Goal: Task Accomplishment & Management: Manage account settings

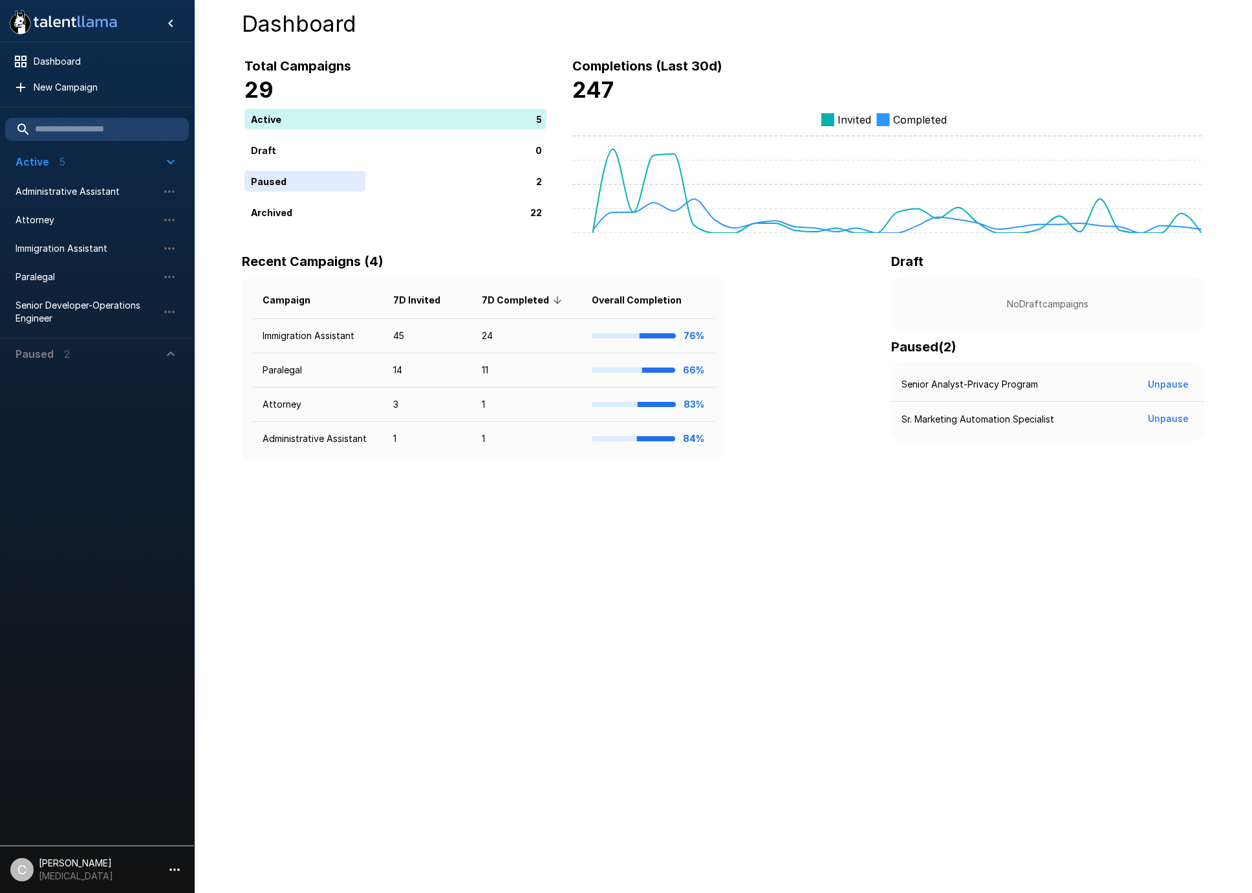
drag, startPoint x: 371, startPoint y: 582, endPoint x: 360, endPoint y: 579, distance: 10.8
click at [369, 581] on div ".st0{fill:#FFFFFF;} .st1{fill:#76a4ed;} Dashboard New Campaign Active 5 Adminis…" at bounding box center [626, 446] width 1252 height 893
click at [178, 865] on icon "button" at bounding box center [175, 869] width 16 height 16
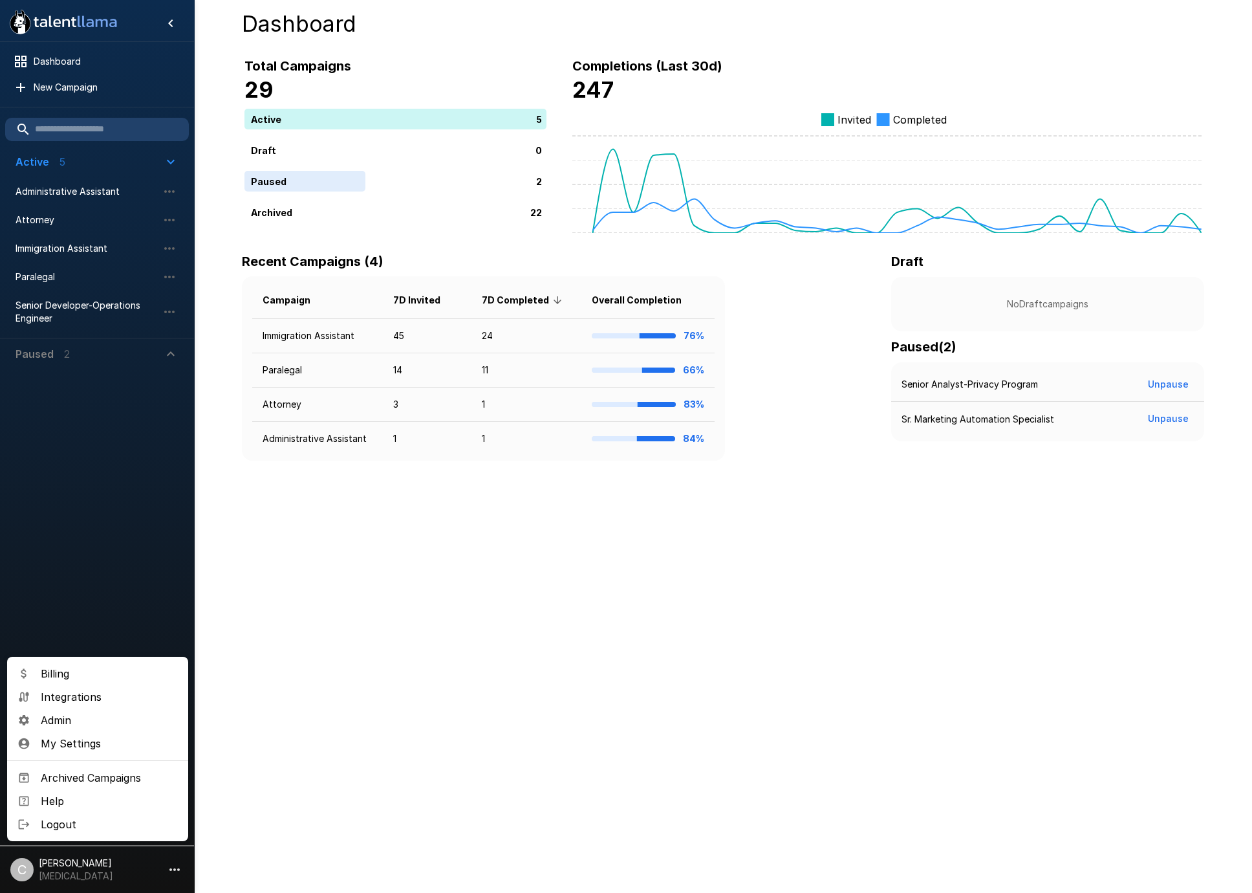
click at [71, 720] on span "Admin" at bounding box center [109, 720] width 137 height 16
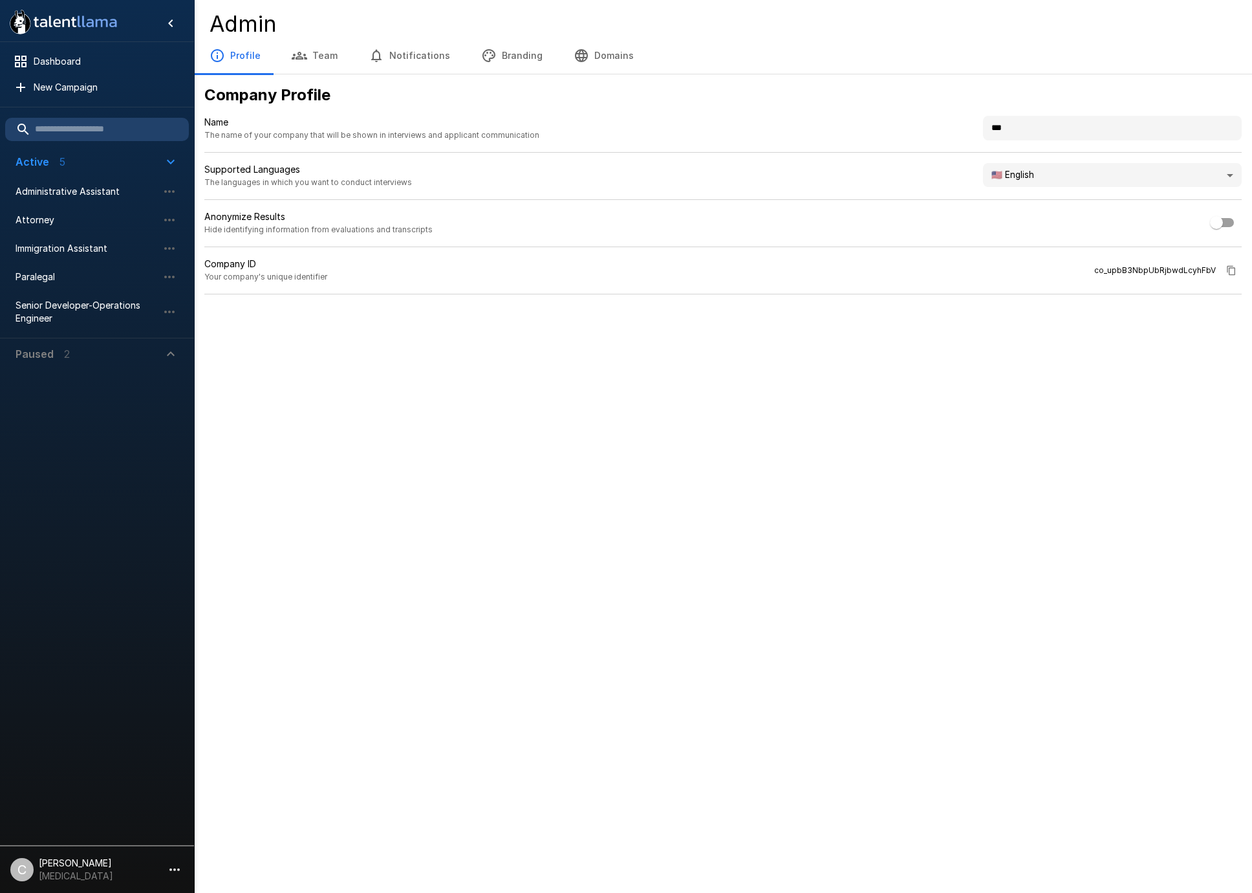
click at [574, 58] on icon "button" at bounding box center [582, 56] width 16 height 16
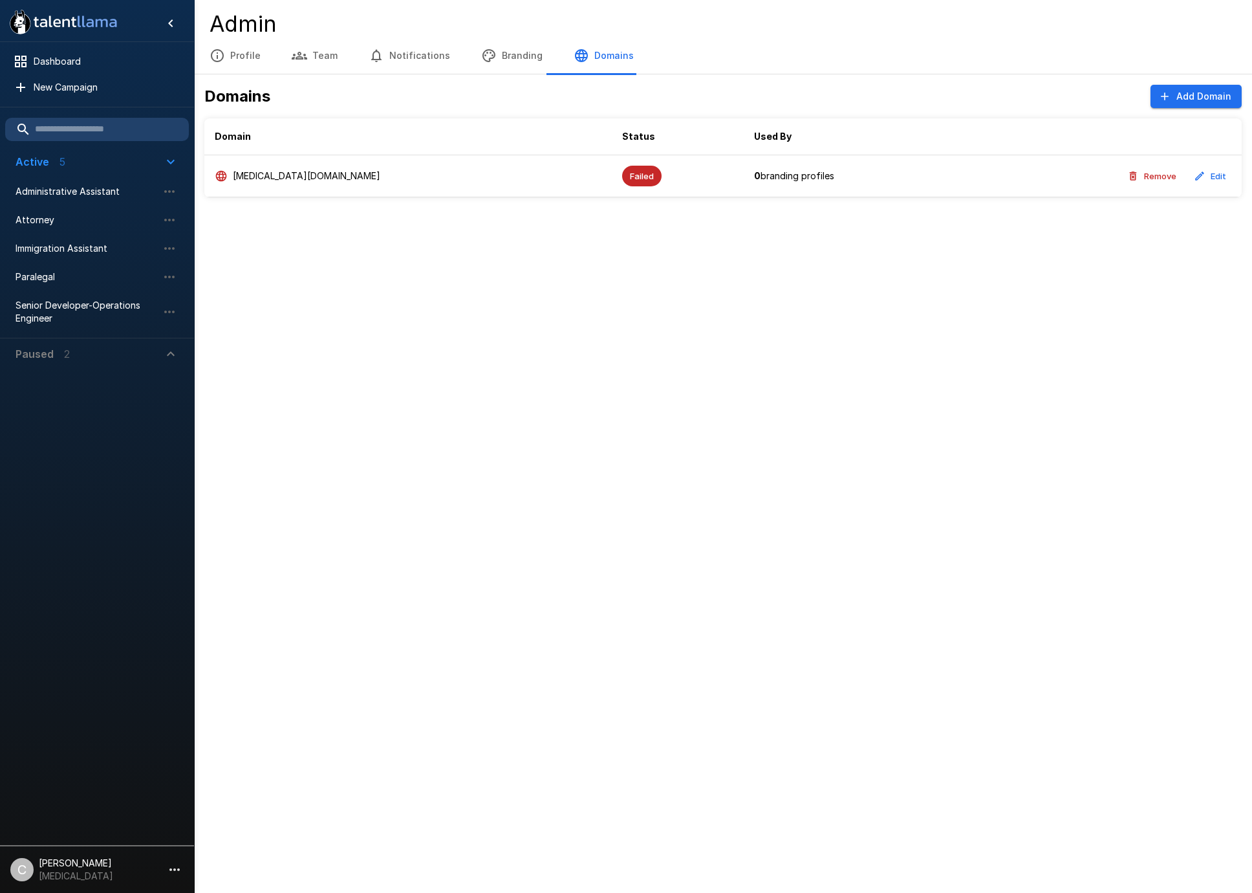
click at [1206, 180] on icon "button" at bounding box center [1200, 176] width 12 height 12
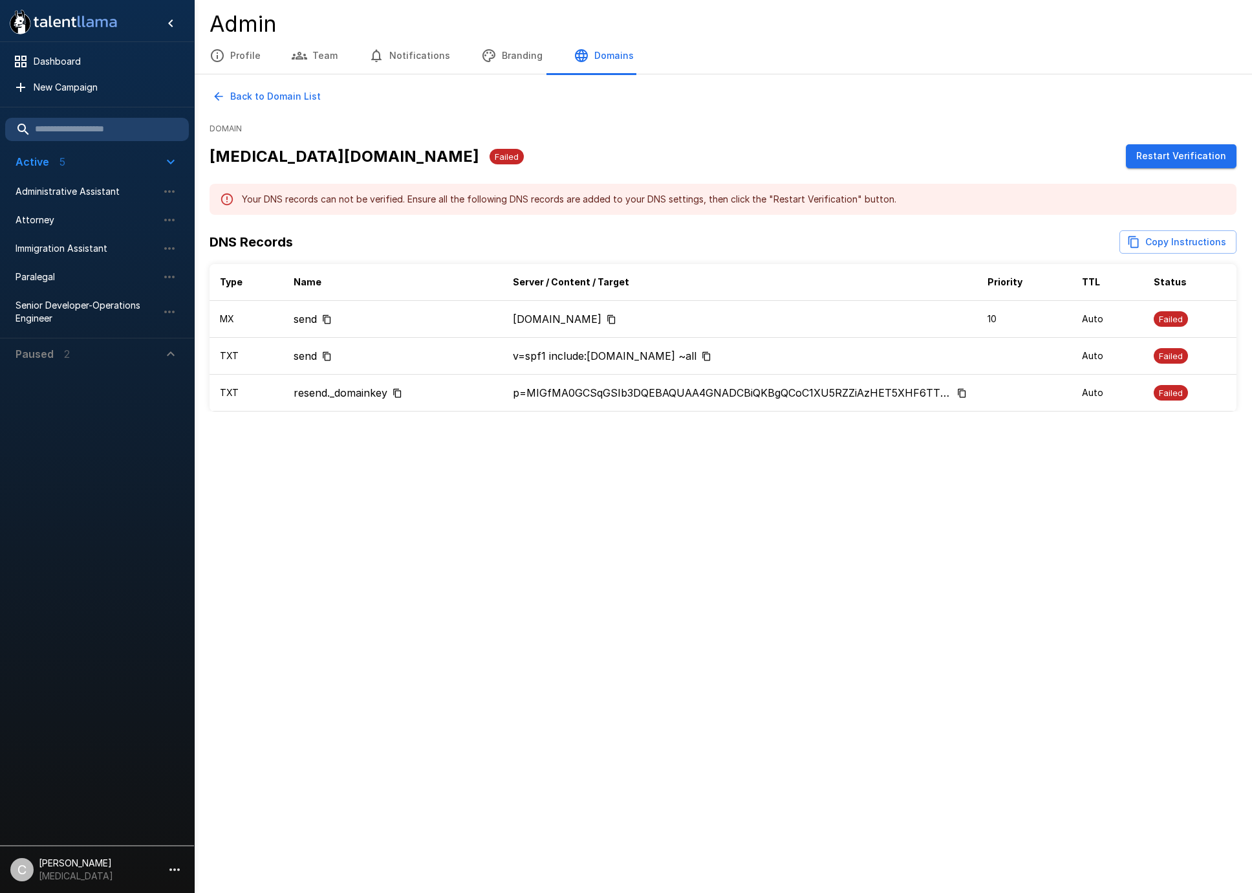
click at [725, 662] on div ".st0{fill:#FFFFFF;} .st1{fill:#76a4ed;} Dashboard New Campaign Active 5 Adminis…" at bounding box center [626, 446] width 1252 height 893
click at [723, 663] on div ".st0{fill:#FFFFFF;} .st1{fill:#76a4ed;} Dashboard New Campaign Active 5 Adminis…" at bounding box center [626, 446] width 1252 height 893
click at [1141, 157] on button "Restart Verification" at bounding box center [1181, 156] width 111 height 24
click at [632, 684] on div ".st0{fill:#FFFFFF;} .st1{fill:#76a4ed;} Dashboard New Campaign Active 5 Adminis…" at bounding box center [626, 446] width 1252 height 893
